Goal: Information Seeking & Learning: Learn about a topic

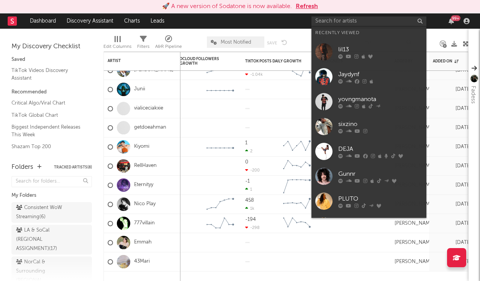
scroll to position [307, 0]
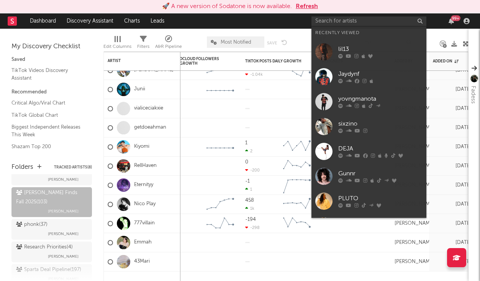
type input "p"
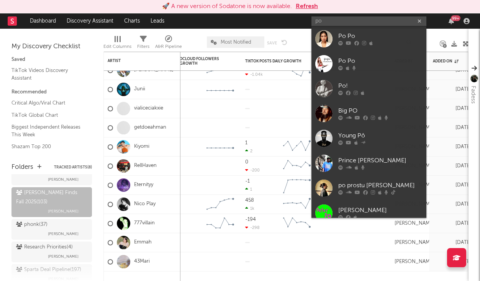
type input "p"
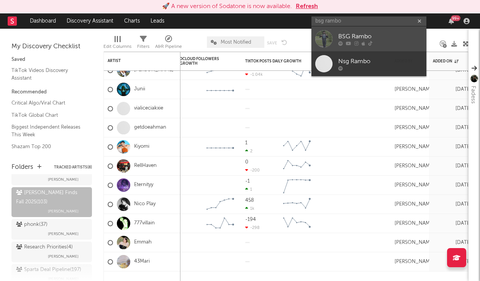
type input "bsg rambo"
click at [344, 31] on link "BSG Rambo" at bounding box center [369, 38] width 115 height 25
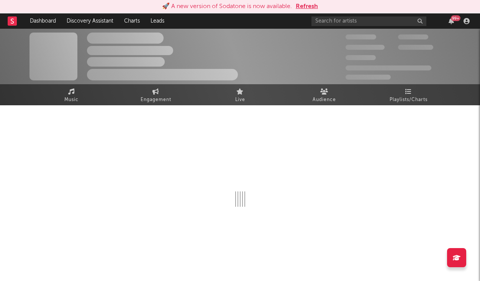
scroll to position [4, 0]
select select "1w"
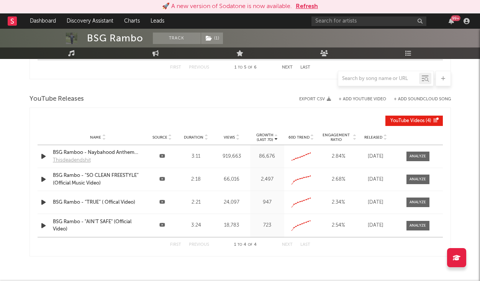
scroll to position [668, 0]
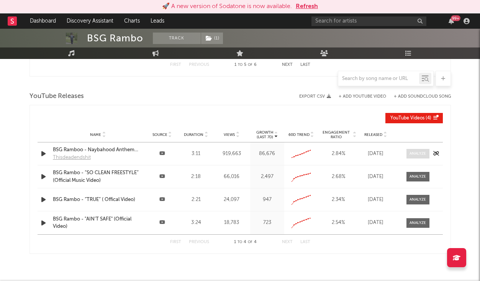
click at [418, 151] on span at bounding box center [418, 154] width 23 height 10
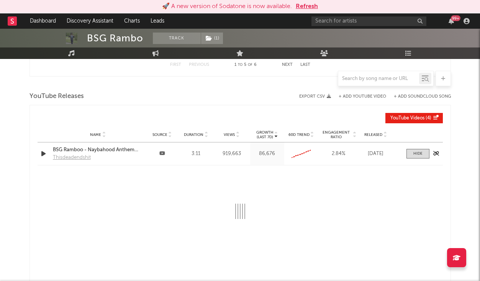
select select "All"
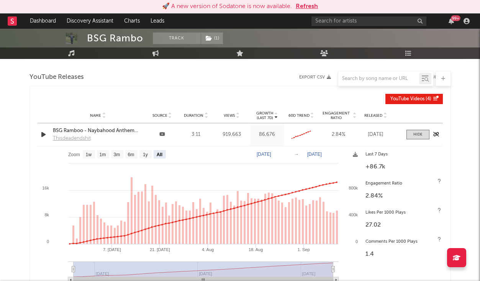
scroll to position [711, 0]
